Goal: Information Seeking & Learning: Find specific fact

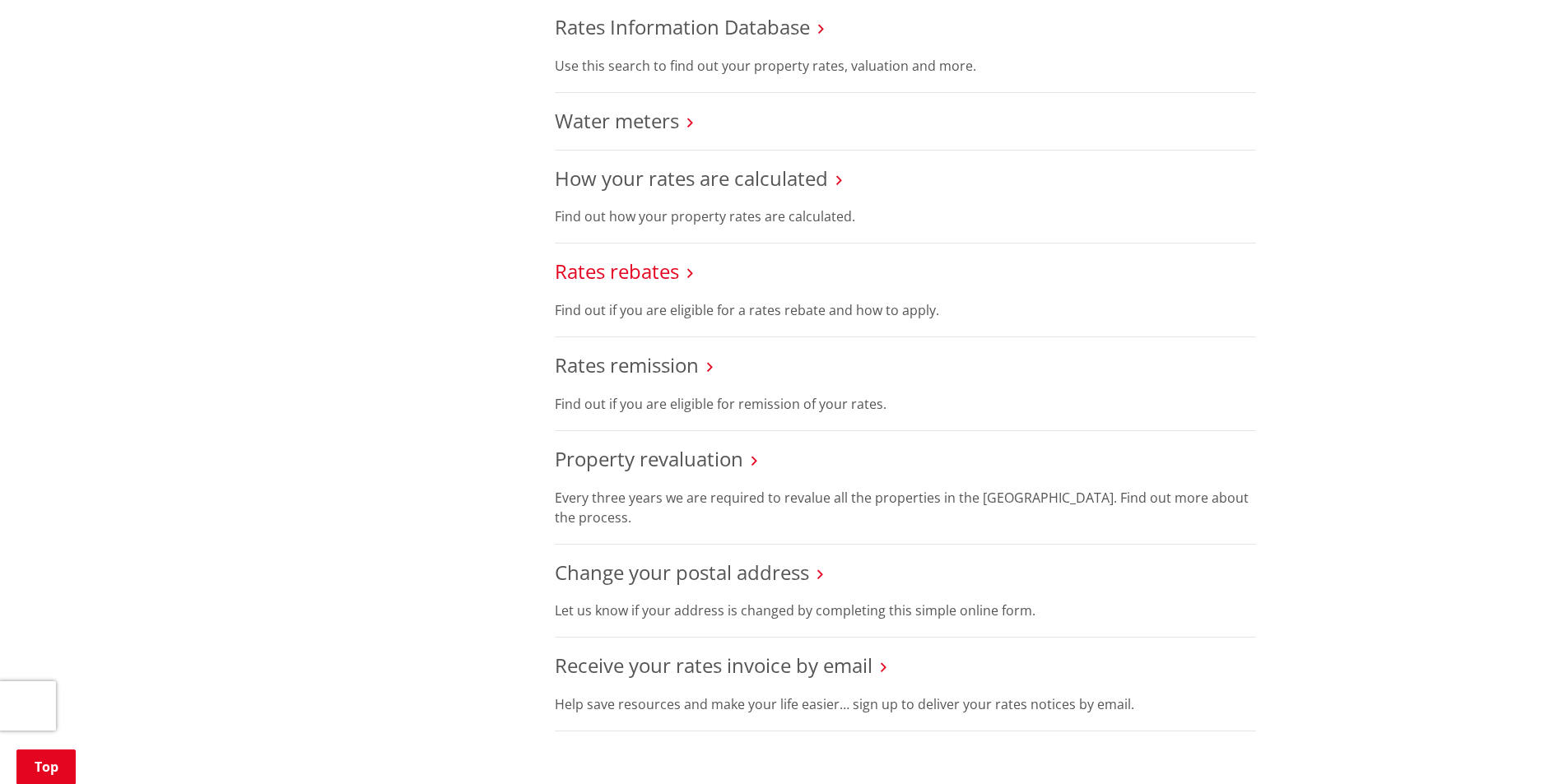
scroll to position [576, 0]
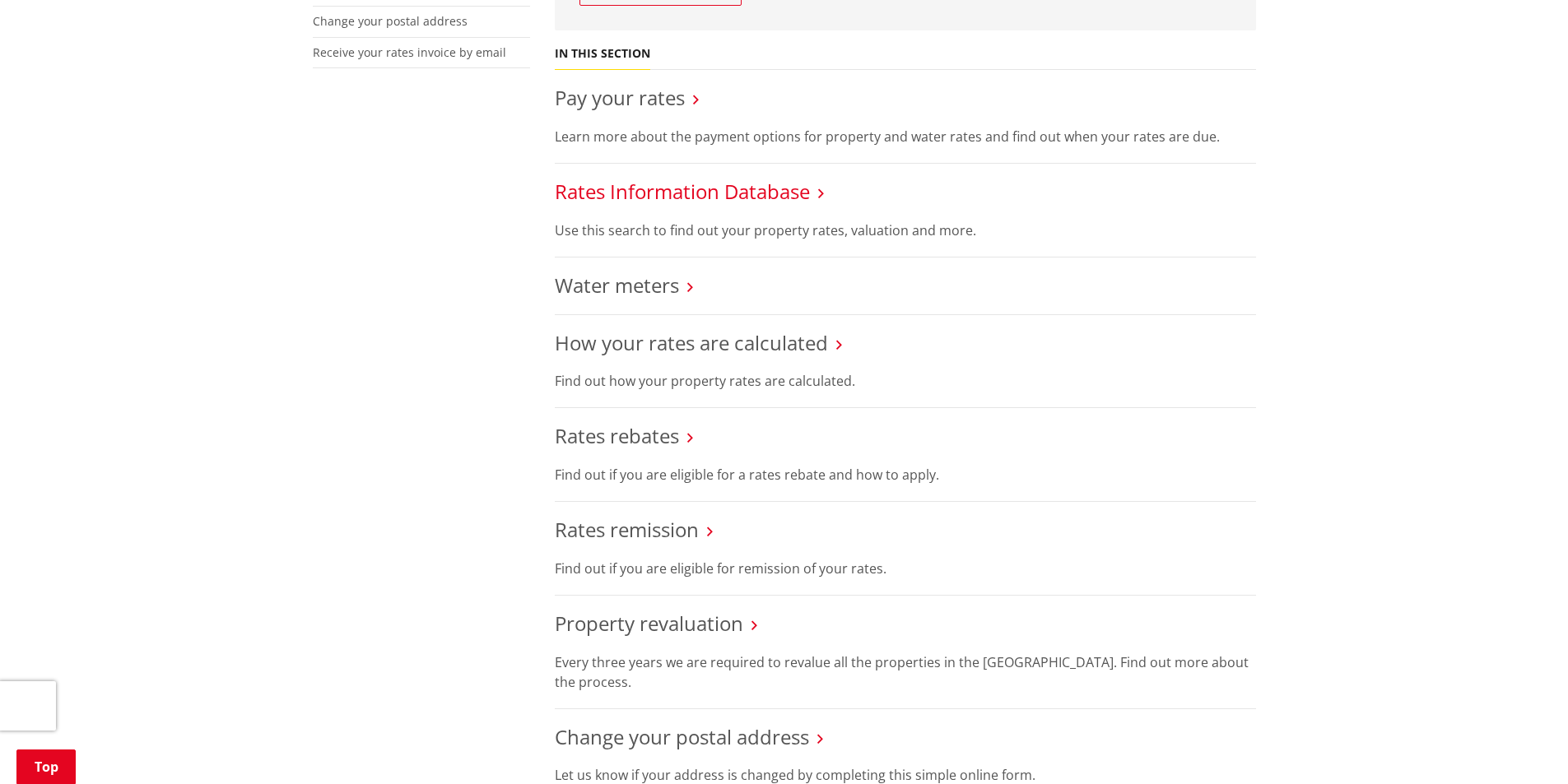
click at [623, 193] on link "Rates Information Database" at bounding box center [682, 191] width 255 height 28
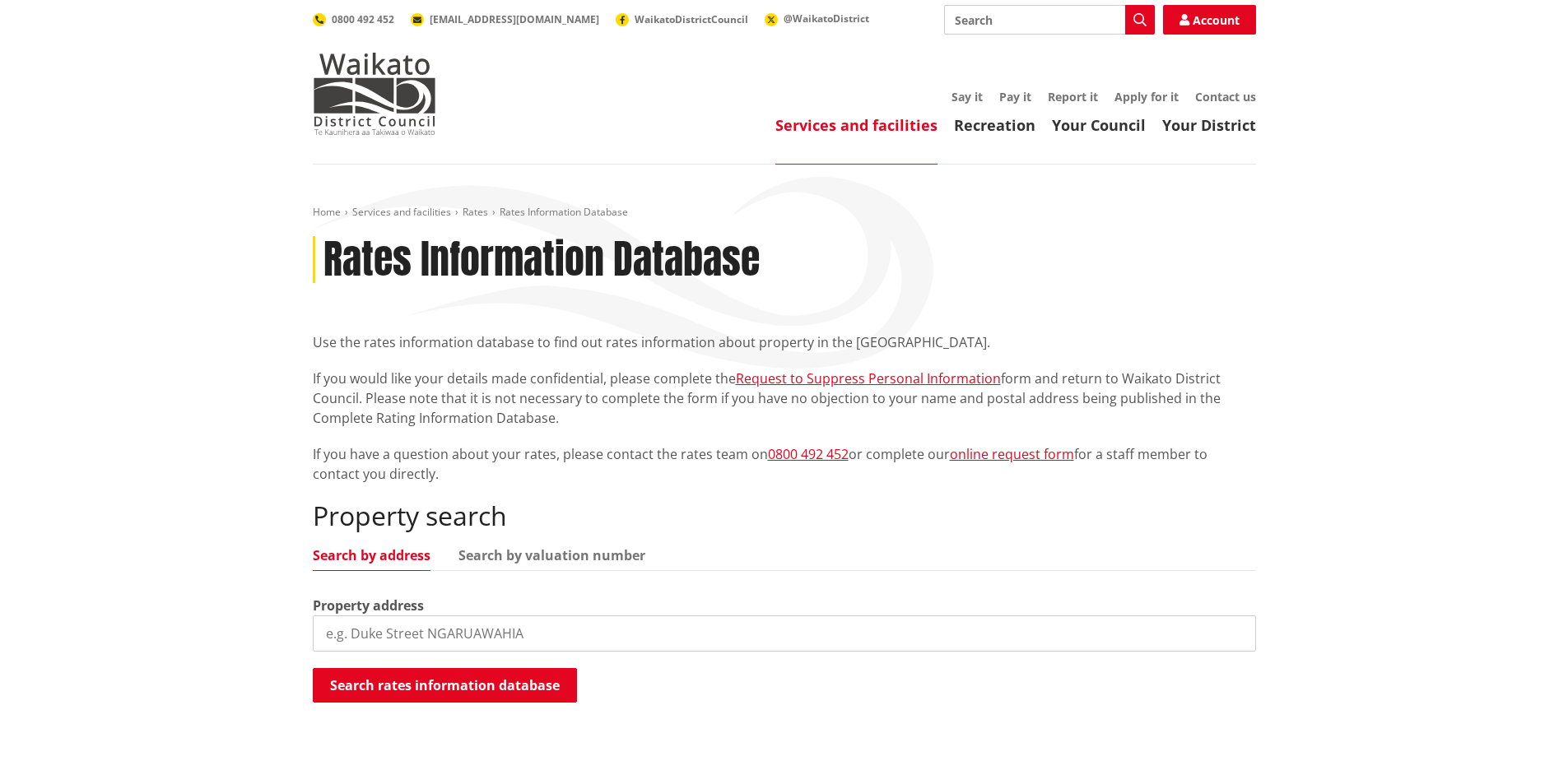
scroll to position [247, 0]
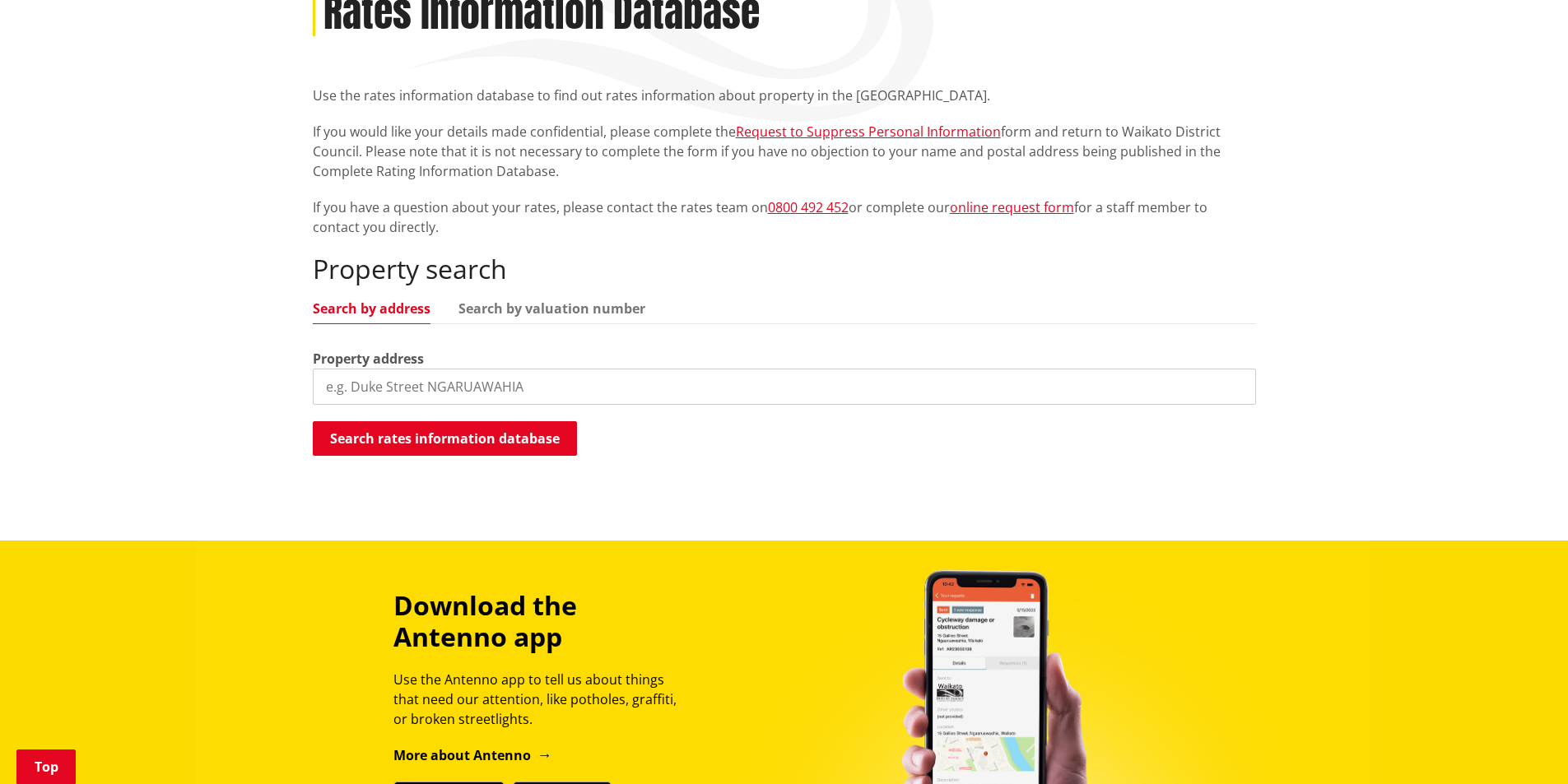
click at [328, 383] on input "search" at bounding box center [784, 386] width 943 height 36
click at [349, 441] on button "Search rates information database" at bounding box center [444, 439] width 264 height 34
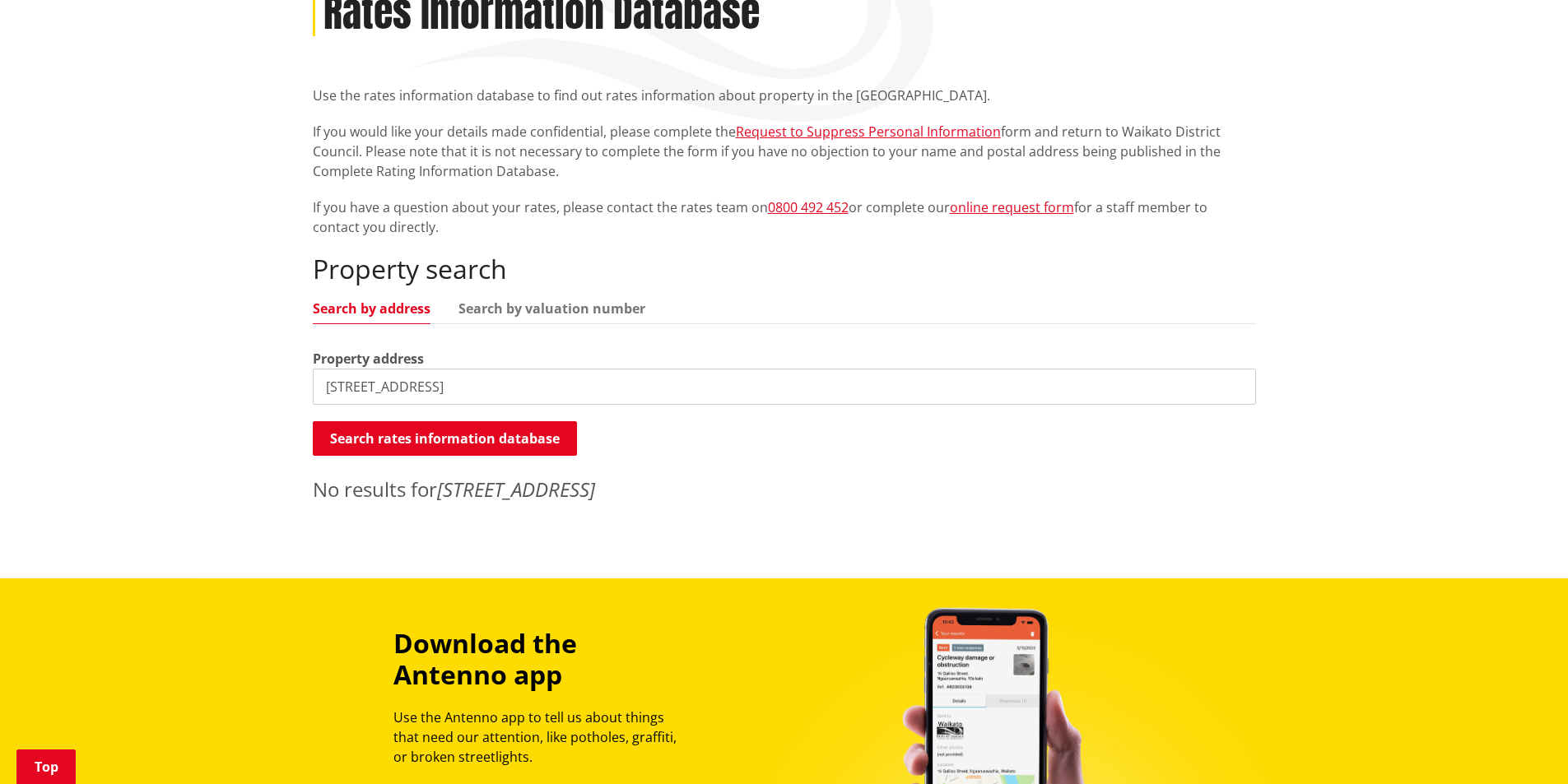
click at [335, 389] on input "3 Church Street, Tuakau" at bounding box center [784, 386] width 943 height 36
click at [459, 431] on button "Search rates information database" at bounding box center [444, 439] width 264 height 34
drag, startPoint x: 417, startPoint y: 386, endPoint x: 251, endPoint y: 373, distance: 166.5
click at [251, 373] on div "Home Services and facilities Rates Rates Information Database Rates Information…" at bounding box center [784, 248] width 1568 height 661
type input "[GEOGRAPHIC_DATA]"
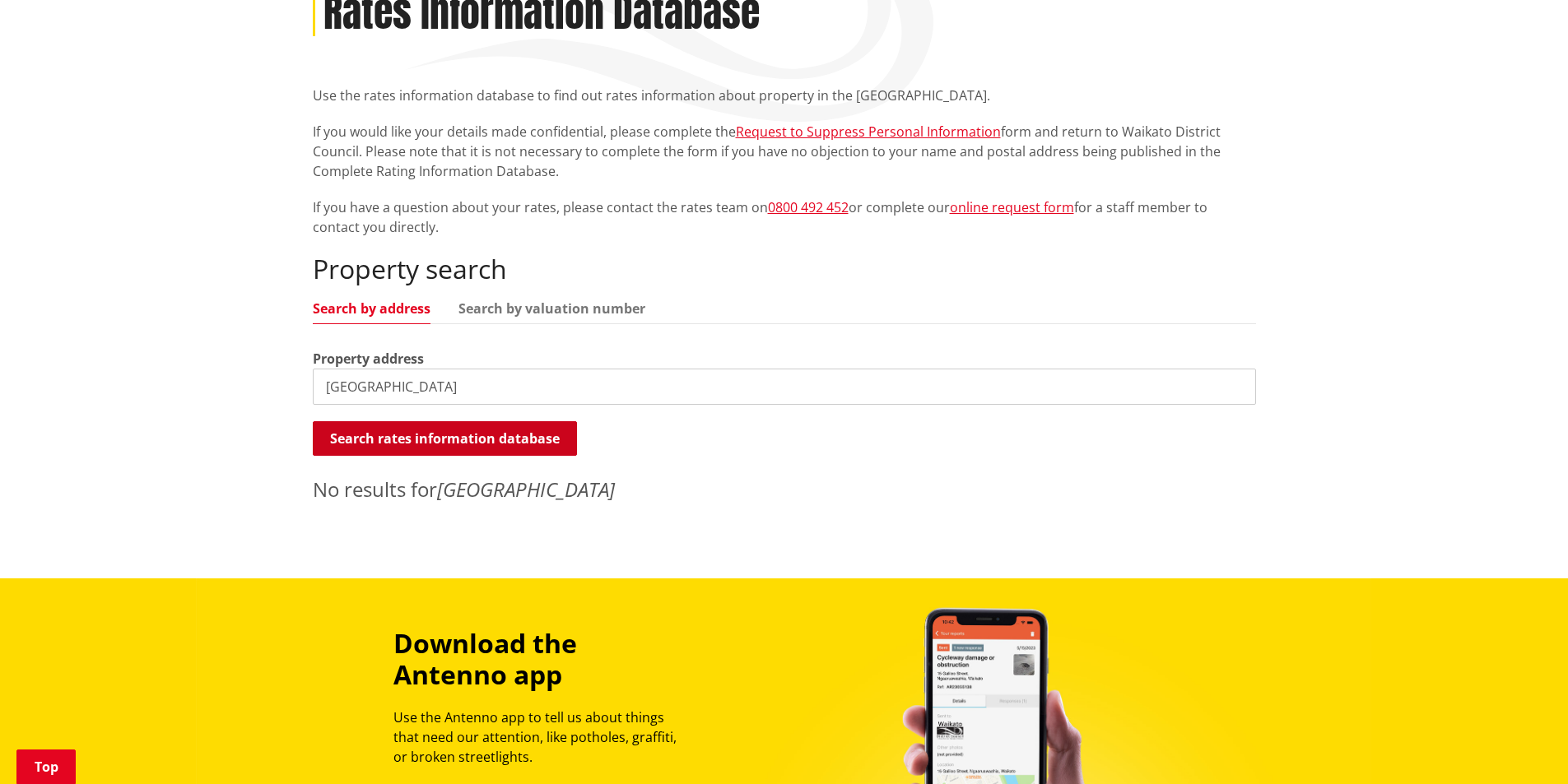
click at [381, 430] on button "Search rates information database" at bounding box center [444, 439] width 264 height 34
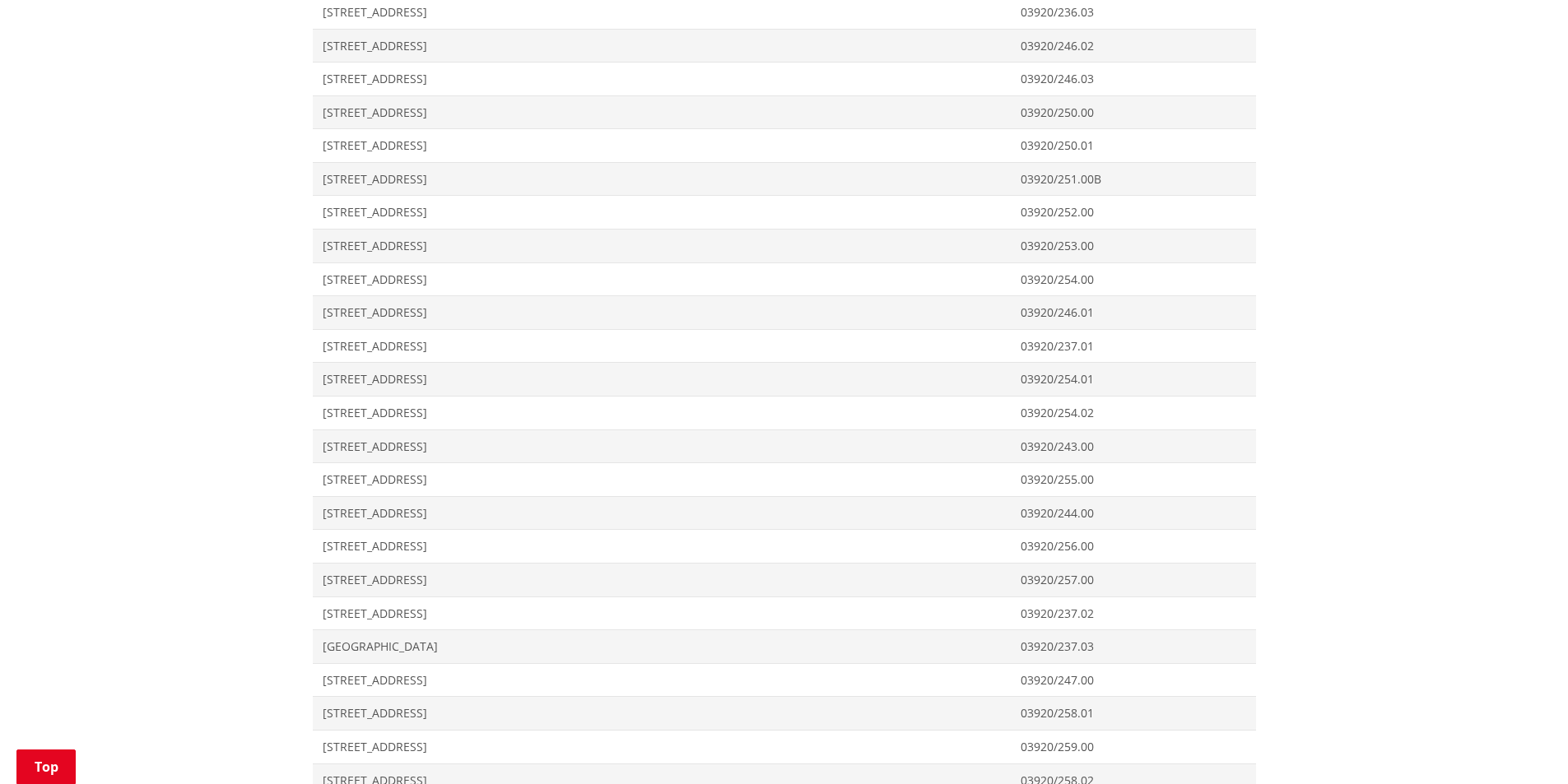
scroll to position [19418, 0]
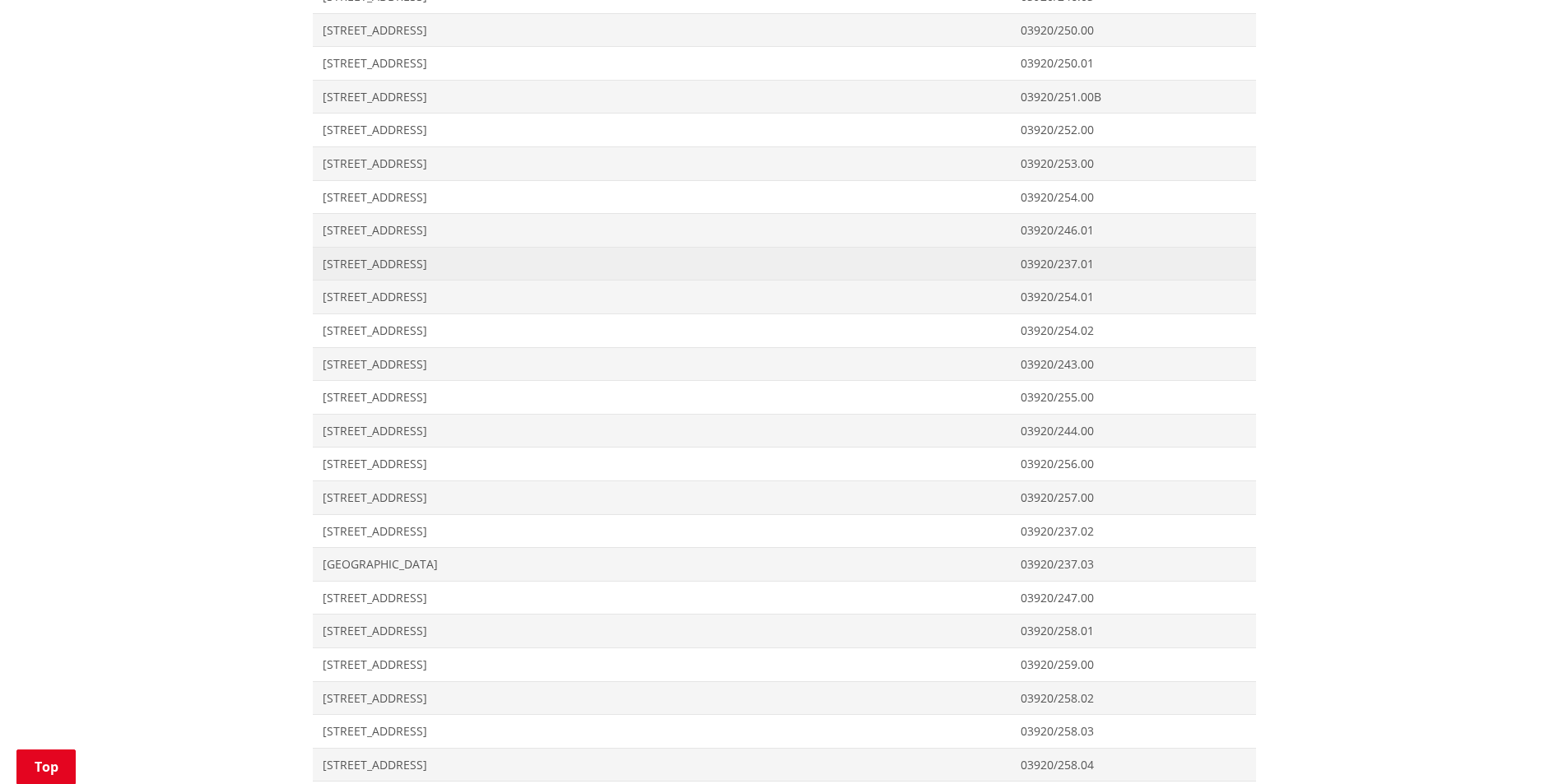
click at [414, 263] on span "[STREET_ADDRESS]" at bounding box center [662, 264] width 679 height 16
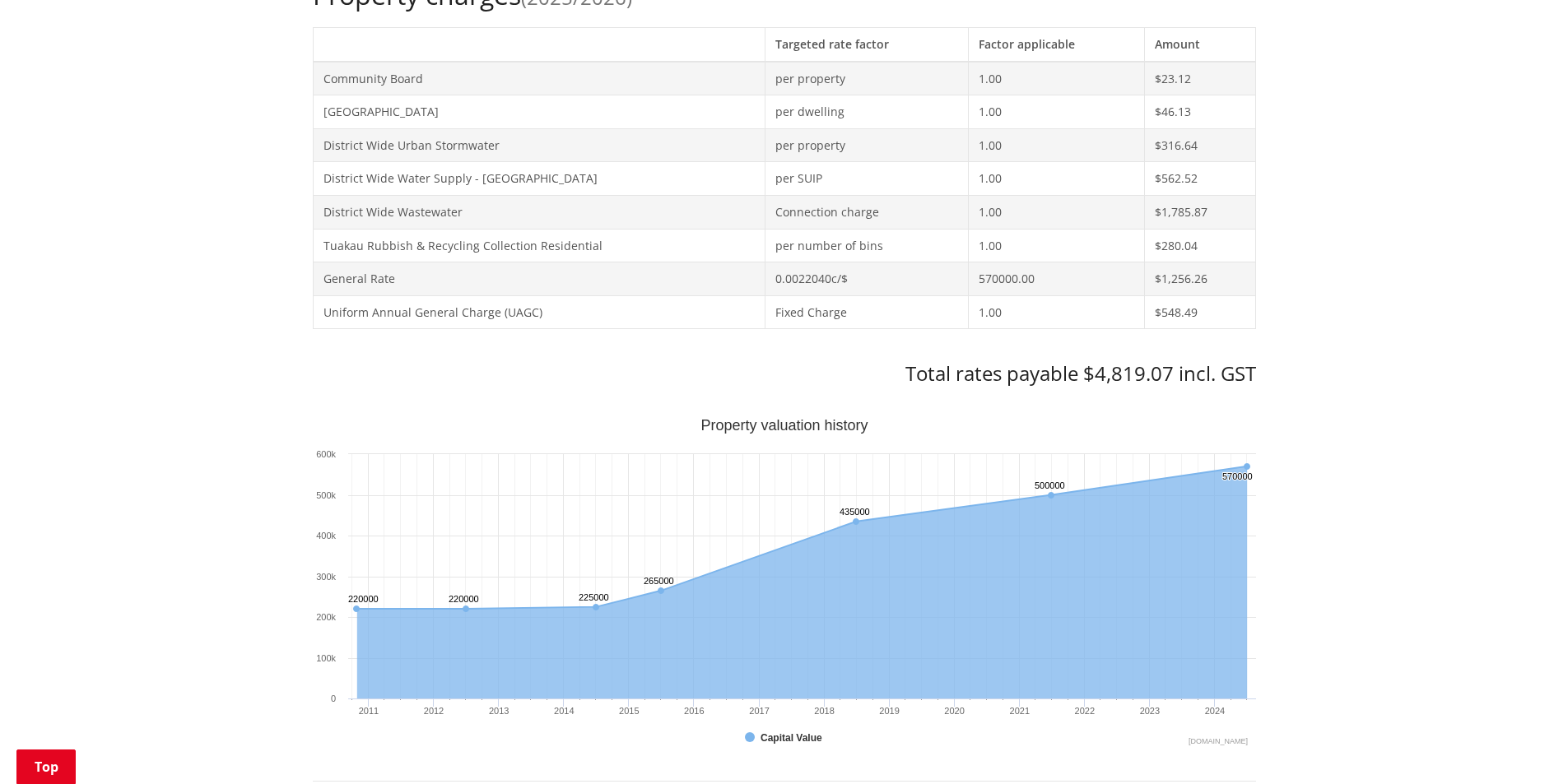
scroll to position [659, 0]
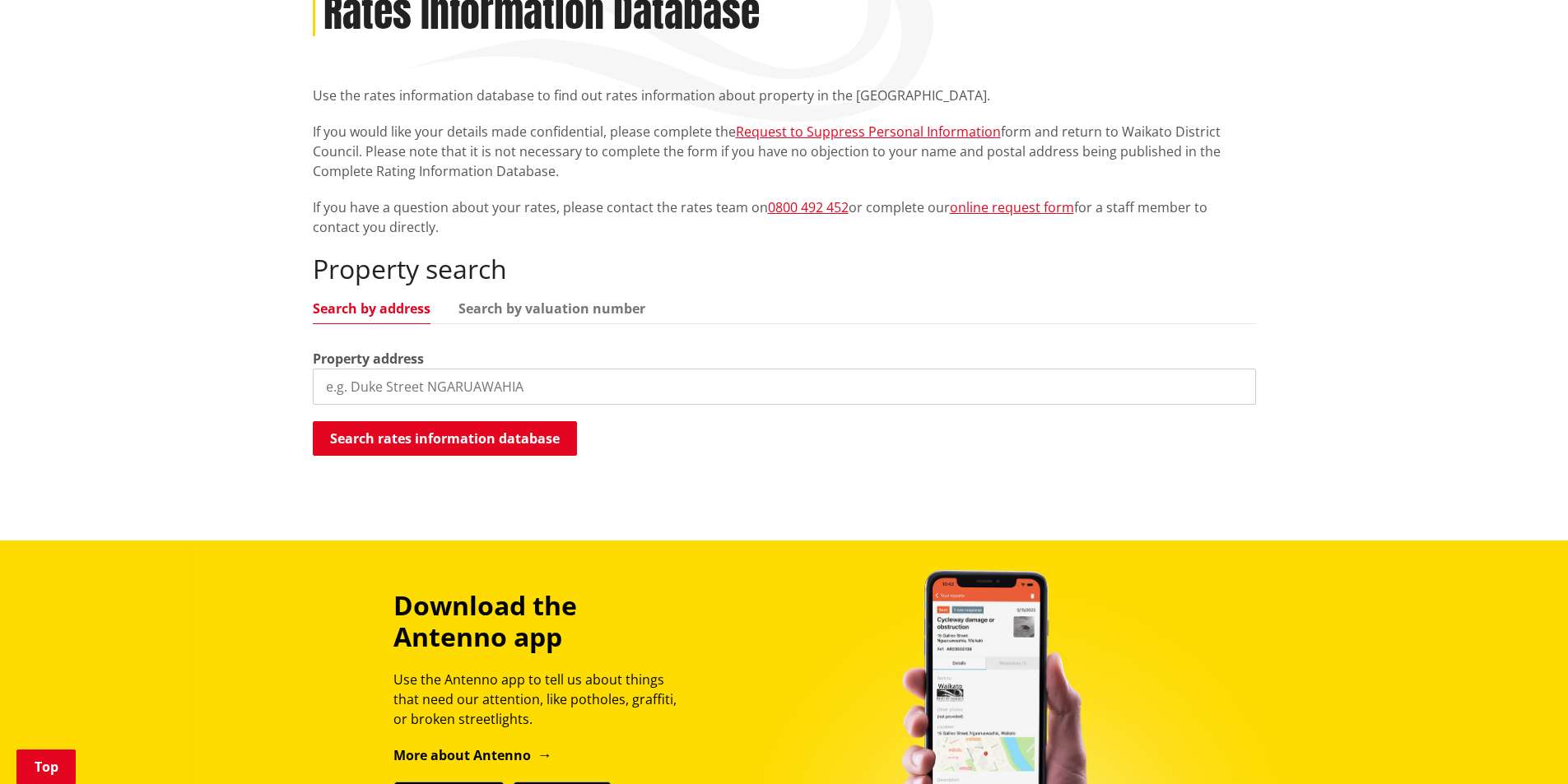
scroll to position [329, 0]
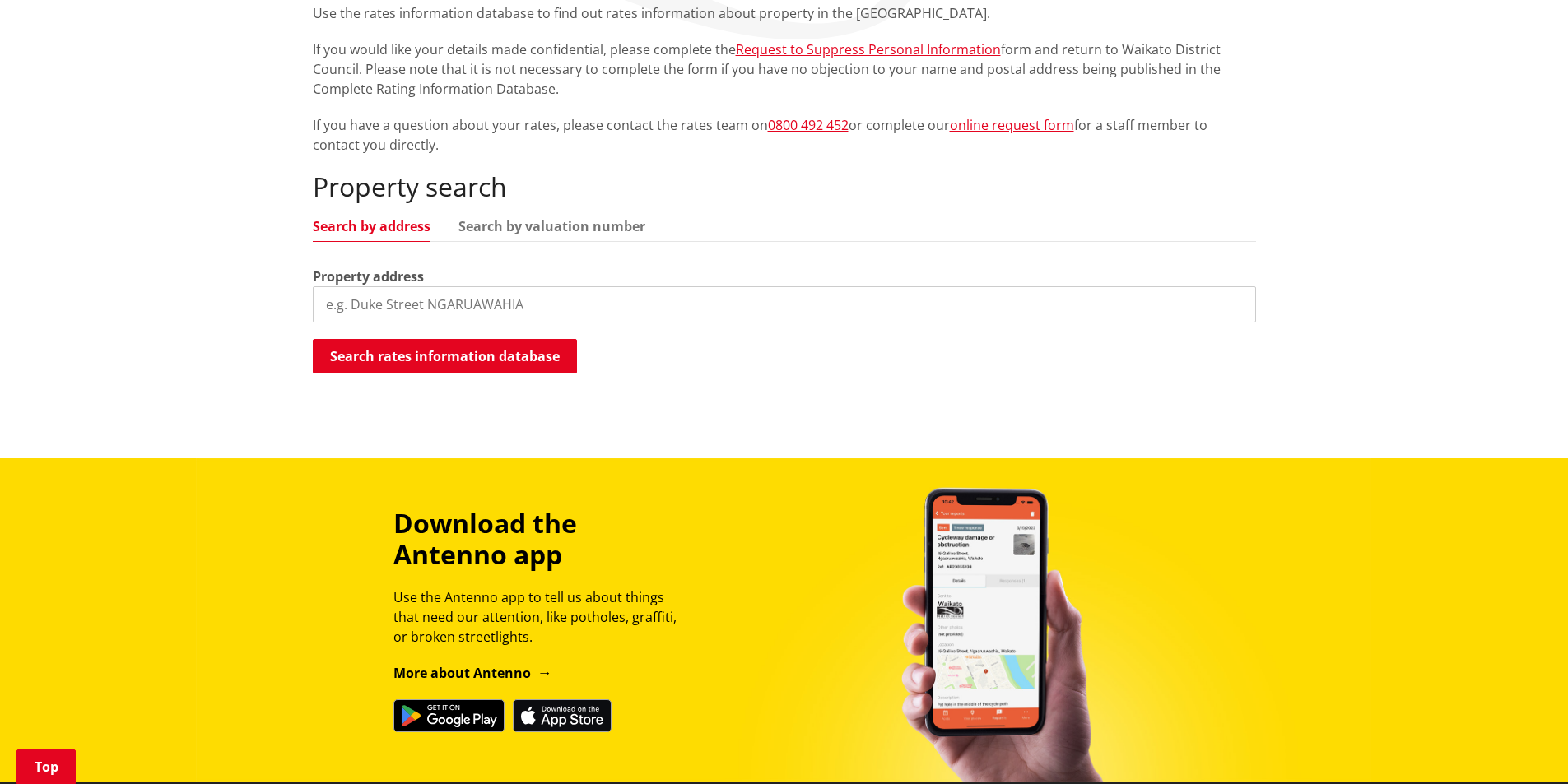
click at [519, 308] on input "search" at bounding box center [784, 305] width 943 height 36
type input "T"
click at [422, 356] on button "Search rates information database" at bounding box center [444, 356] width 264 height 34
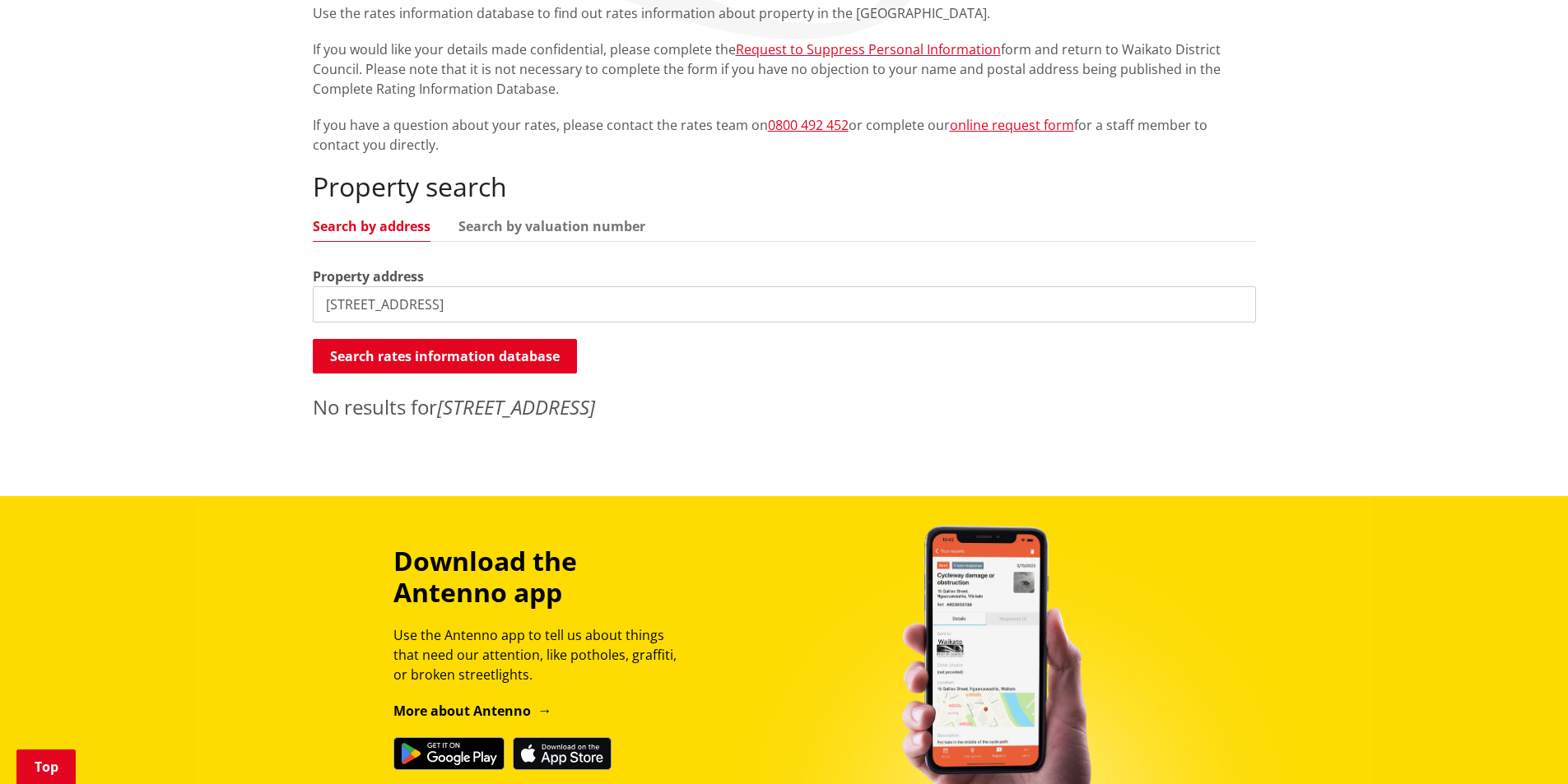
click at [415, 306] on input "3 Churh St" at bounding box center [784, 305] width 943 height 36
type input "3 Church Street"
click at [424, 365] on button "Search rates information database" at bounding box center [444, 356] width 264 height 34
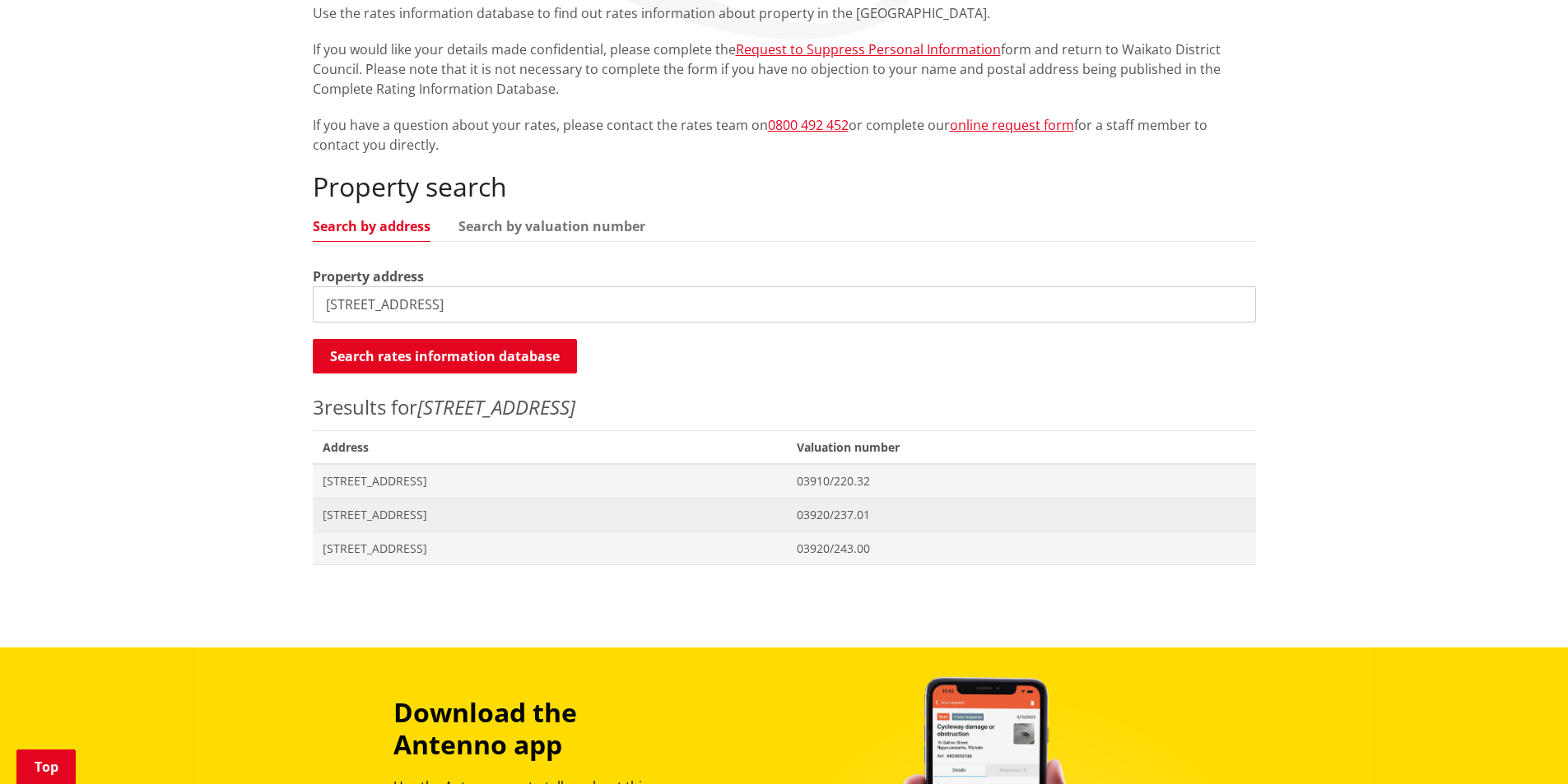
click at [393, 517] on span "[STREET_ADDRESS]" at bounding box center [550, 514] width 455 height 16
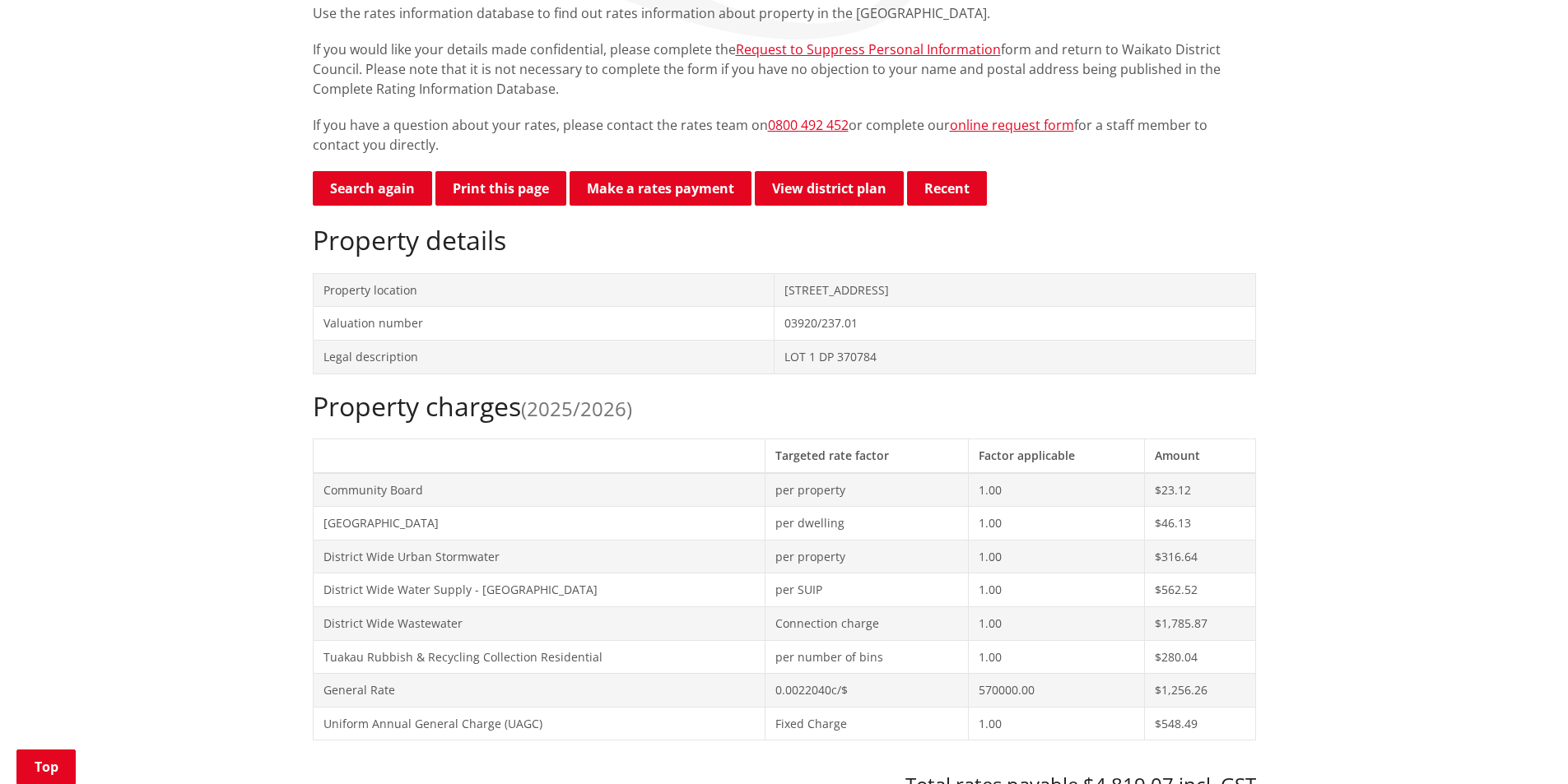
scroll to position [247, 0]
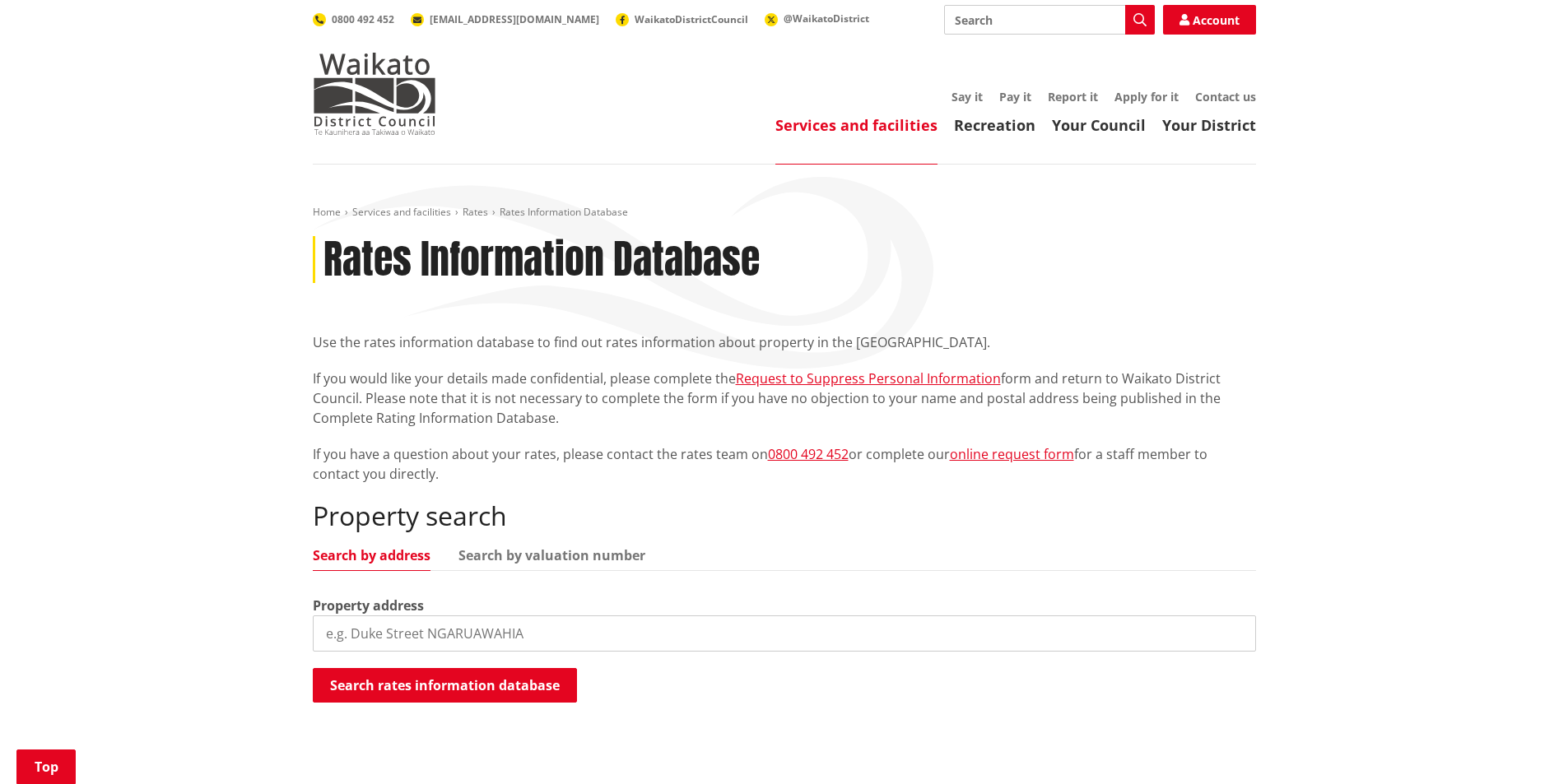
scroll to position [329, 0]
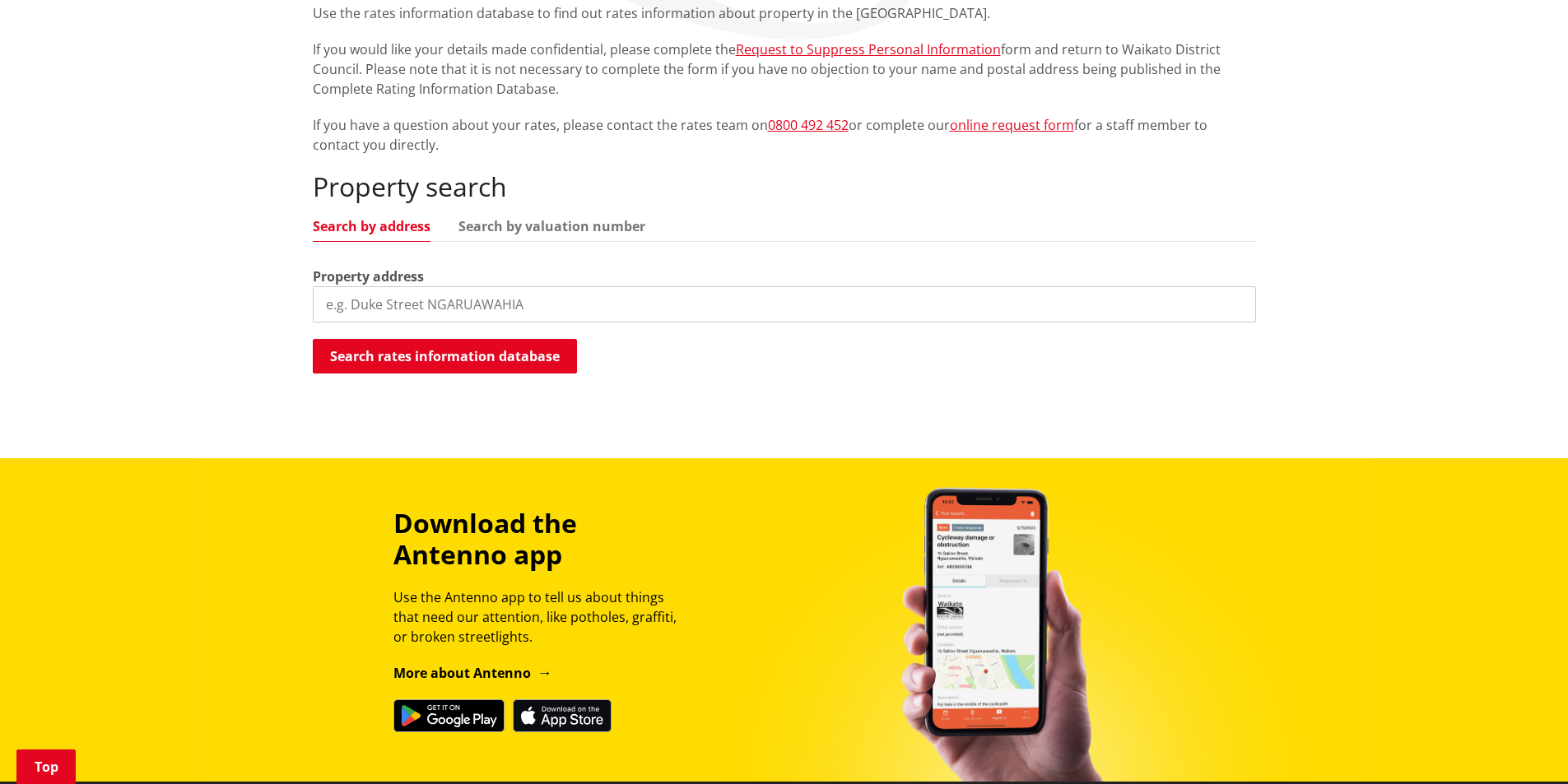
click at [450, 311] on input "search" at bounding box center [784, 305] width 943 height 36
type input "[GEOGRAPHIC_DATA]"
click at [520, 362] on button "Search rates information database" at bounding box center [444, 356] width 264 height 34
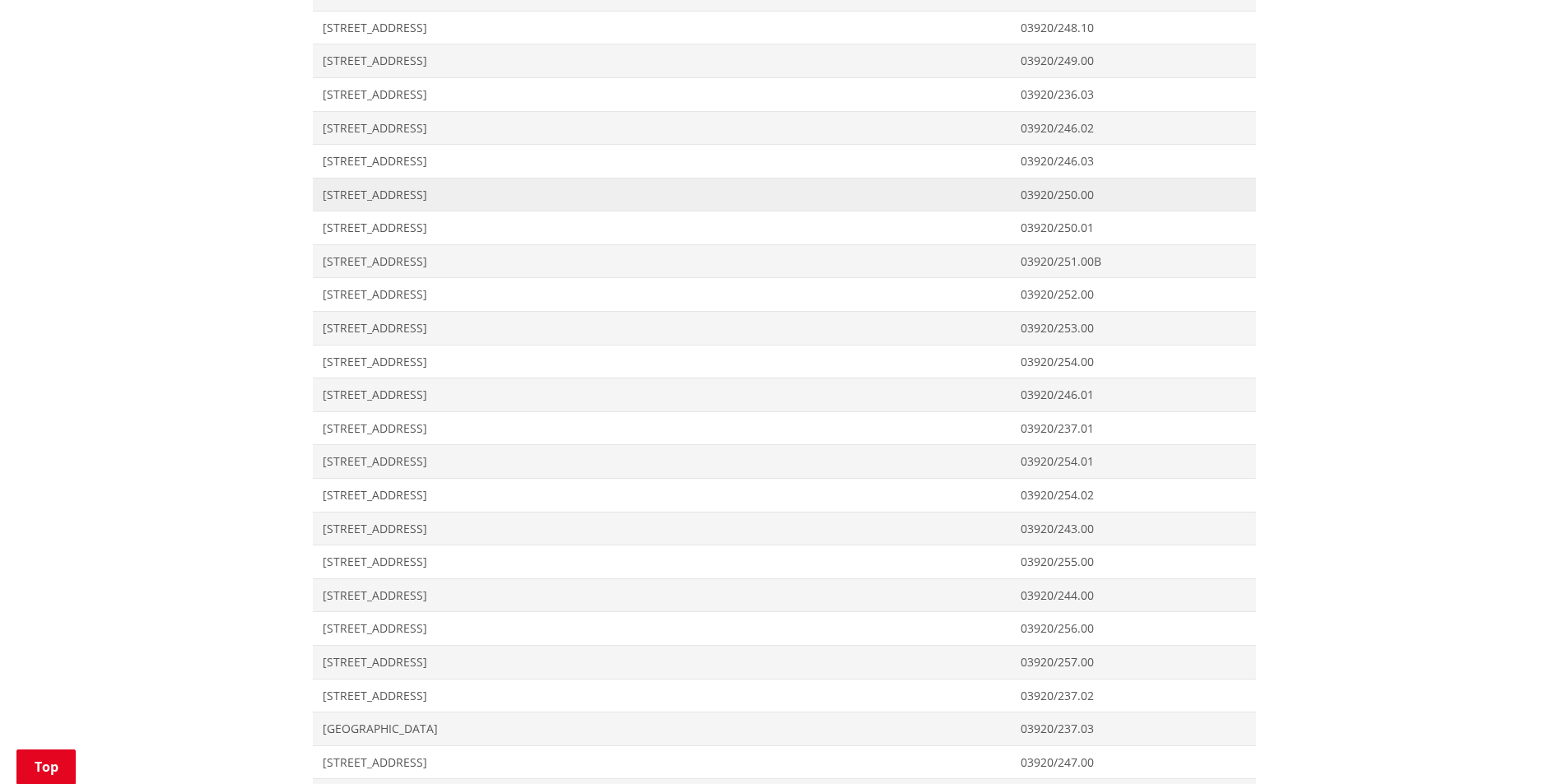
scroll to position [19089, 0]
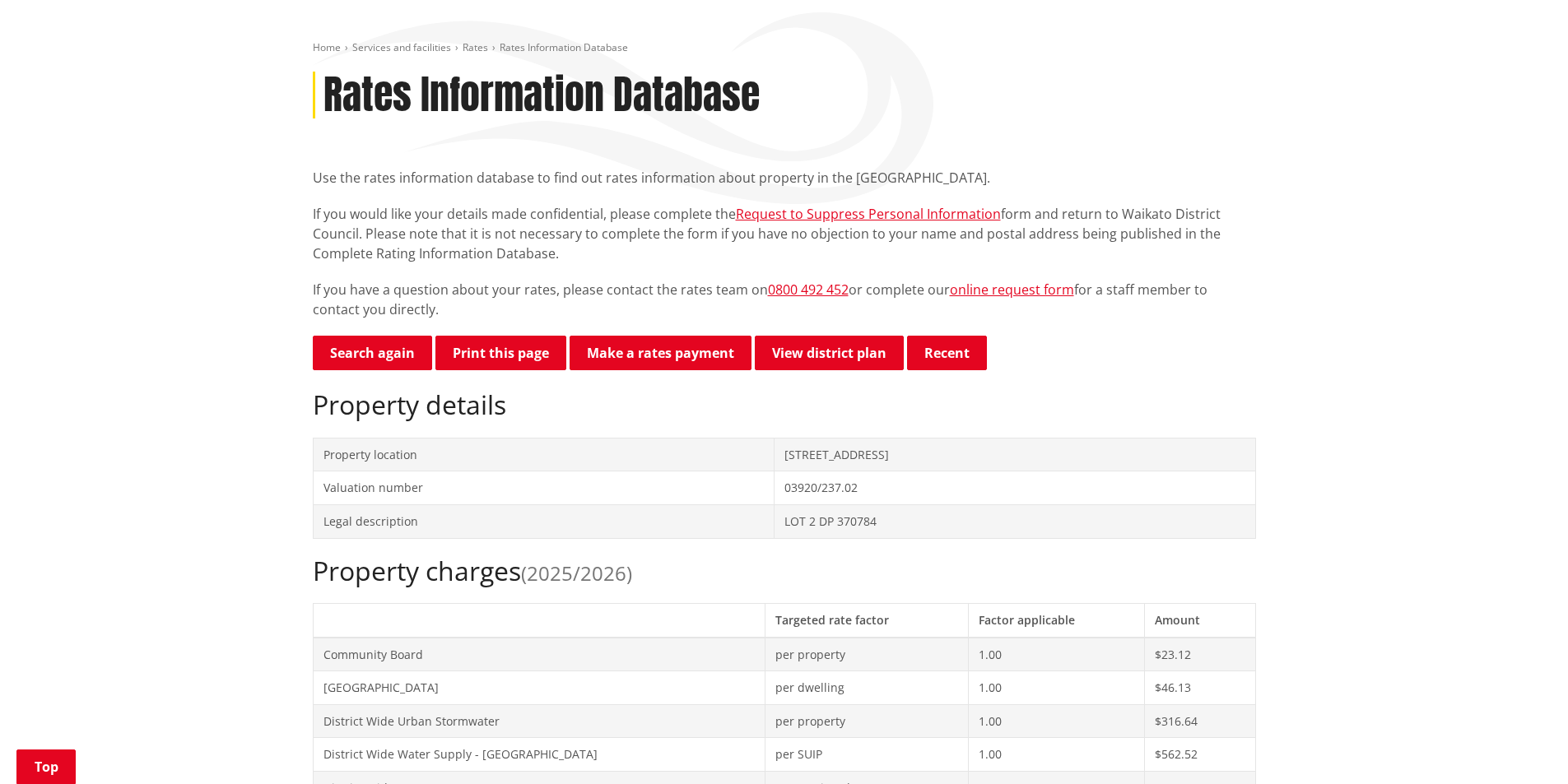
scroll to position [411, 0]
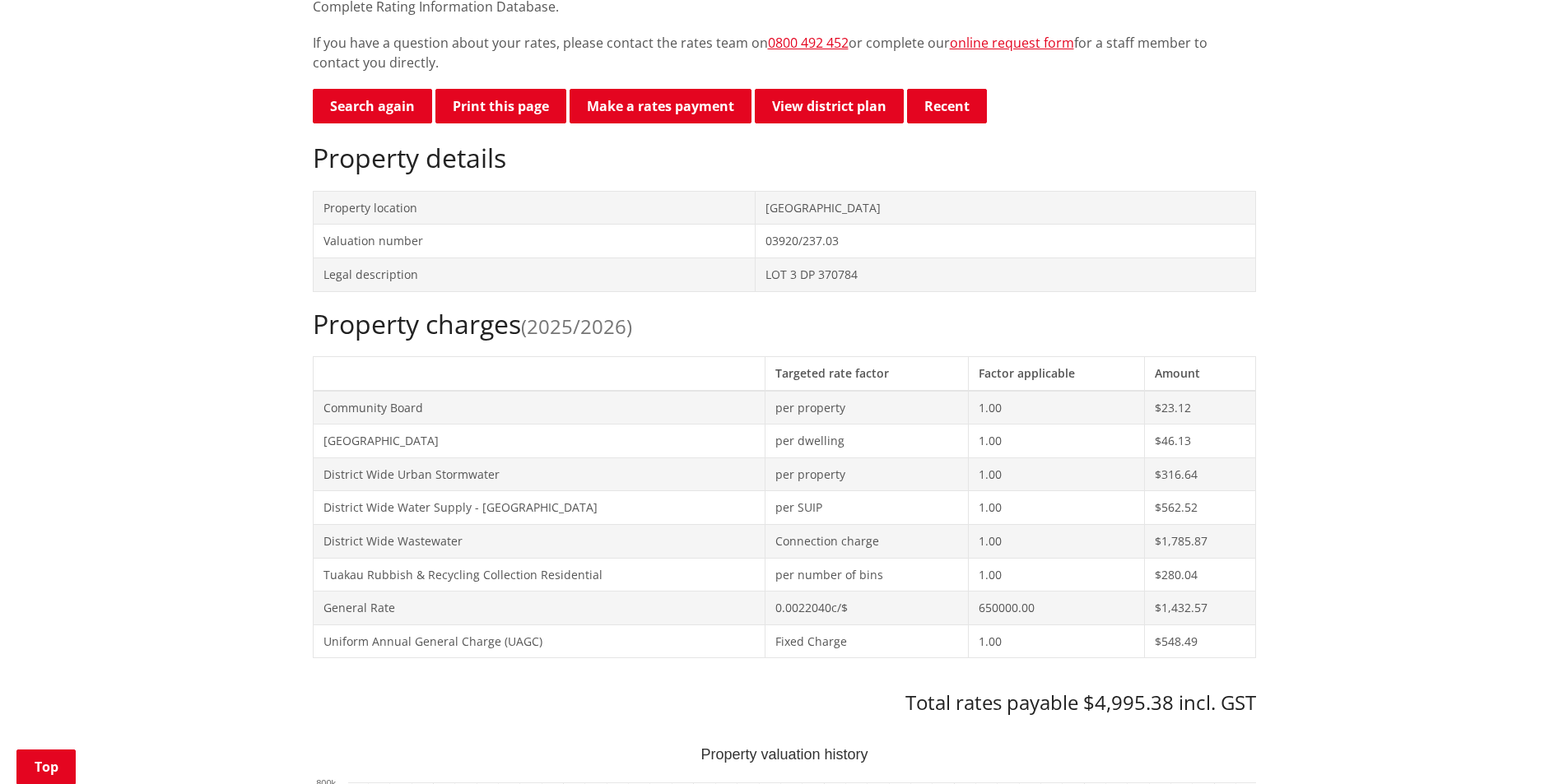
scroll to position [576, 0]
